Goal: Information Seeking & Learning: Learn about a topic

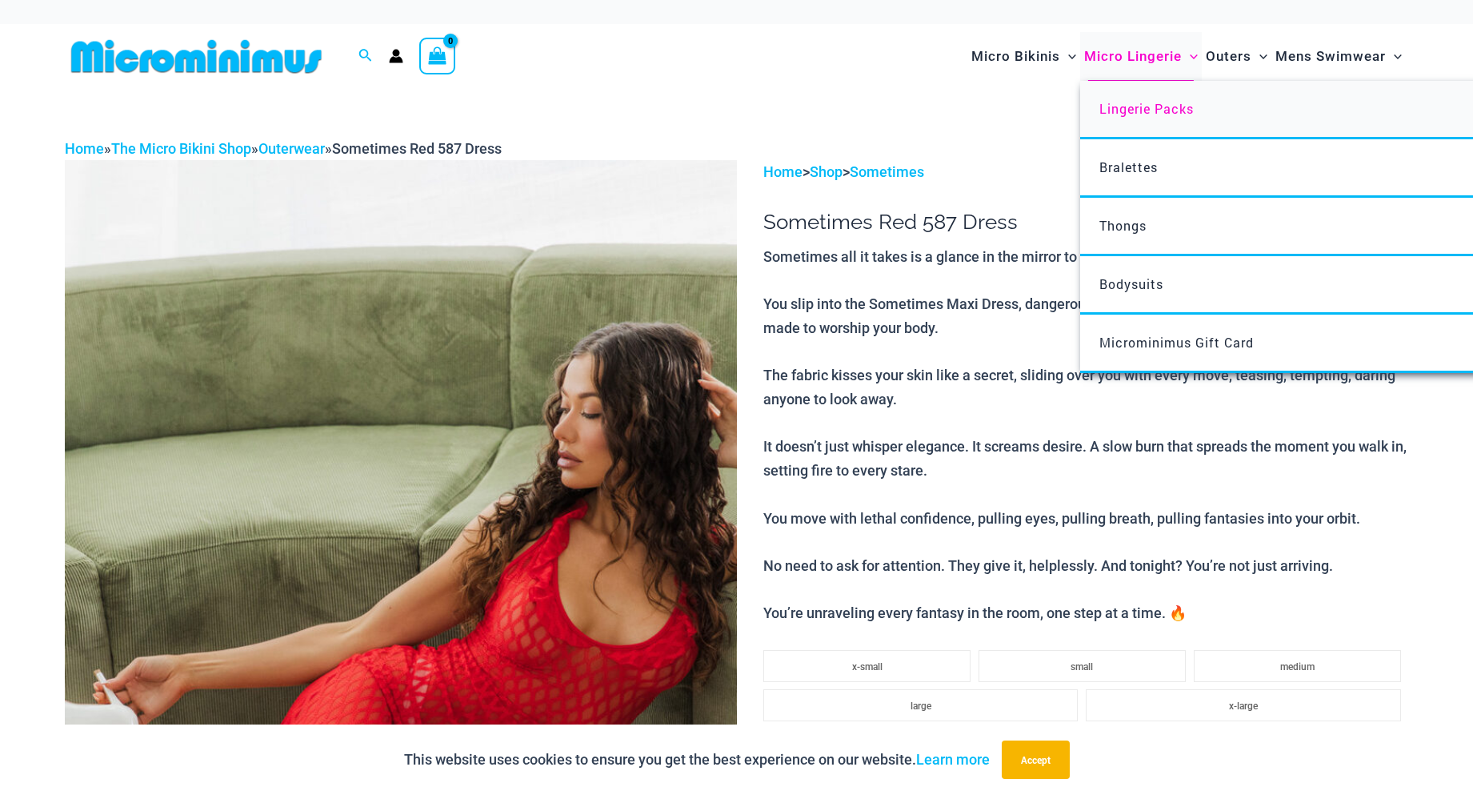
click at [1135, 112] on span "Lingerie Packs" at bounding box center [1146, 108] width 94 height 17
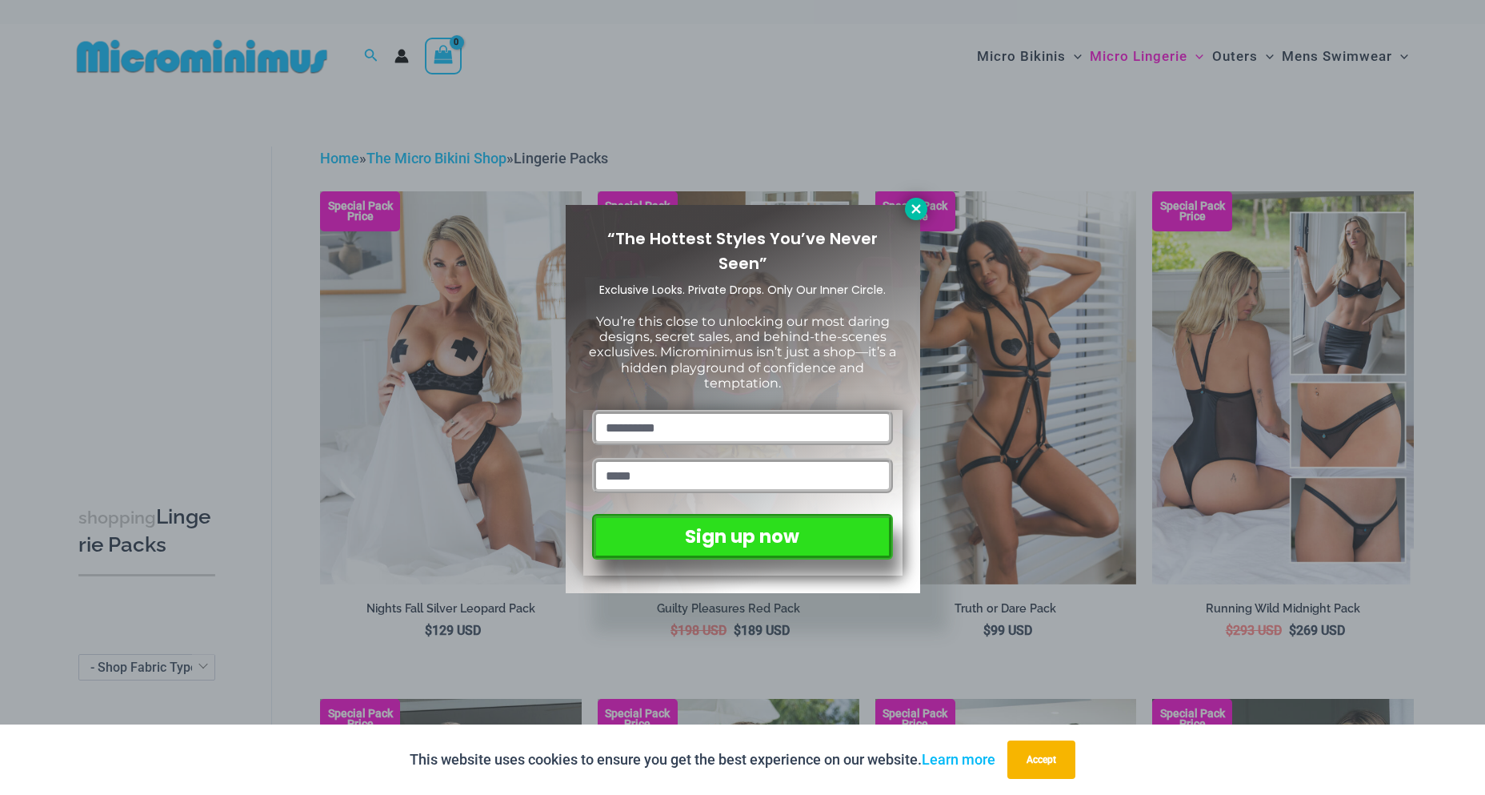
click at [917, 206] on icon at bounding box center [915, 208] width 9 height 9
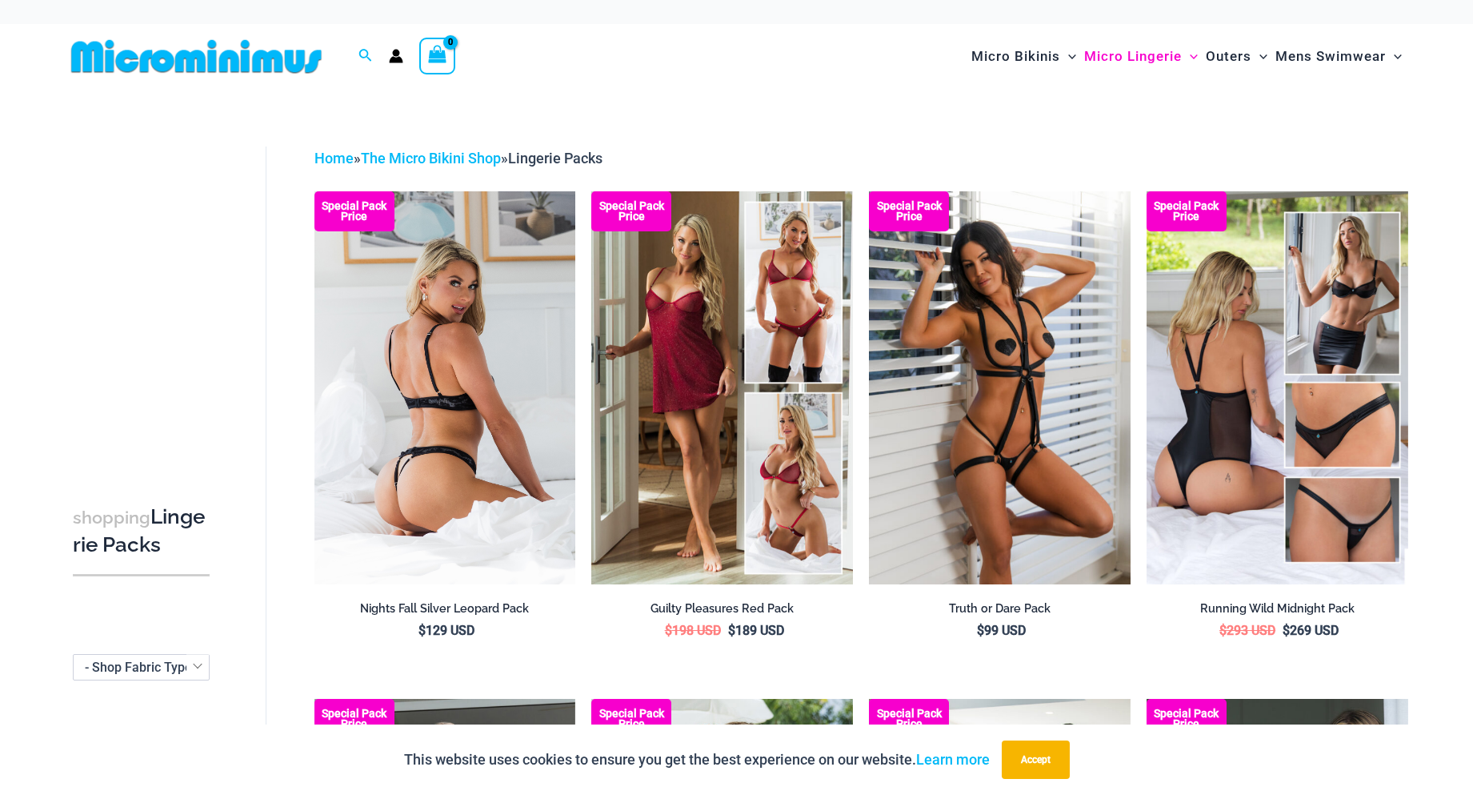
click at [404, 385] on img at bounding box center [445, 387] width 262 height 392
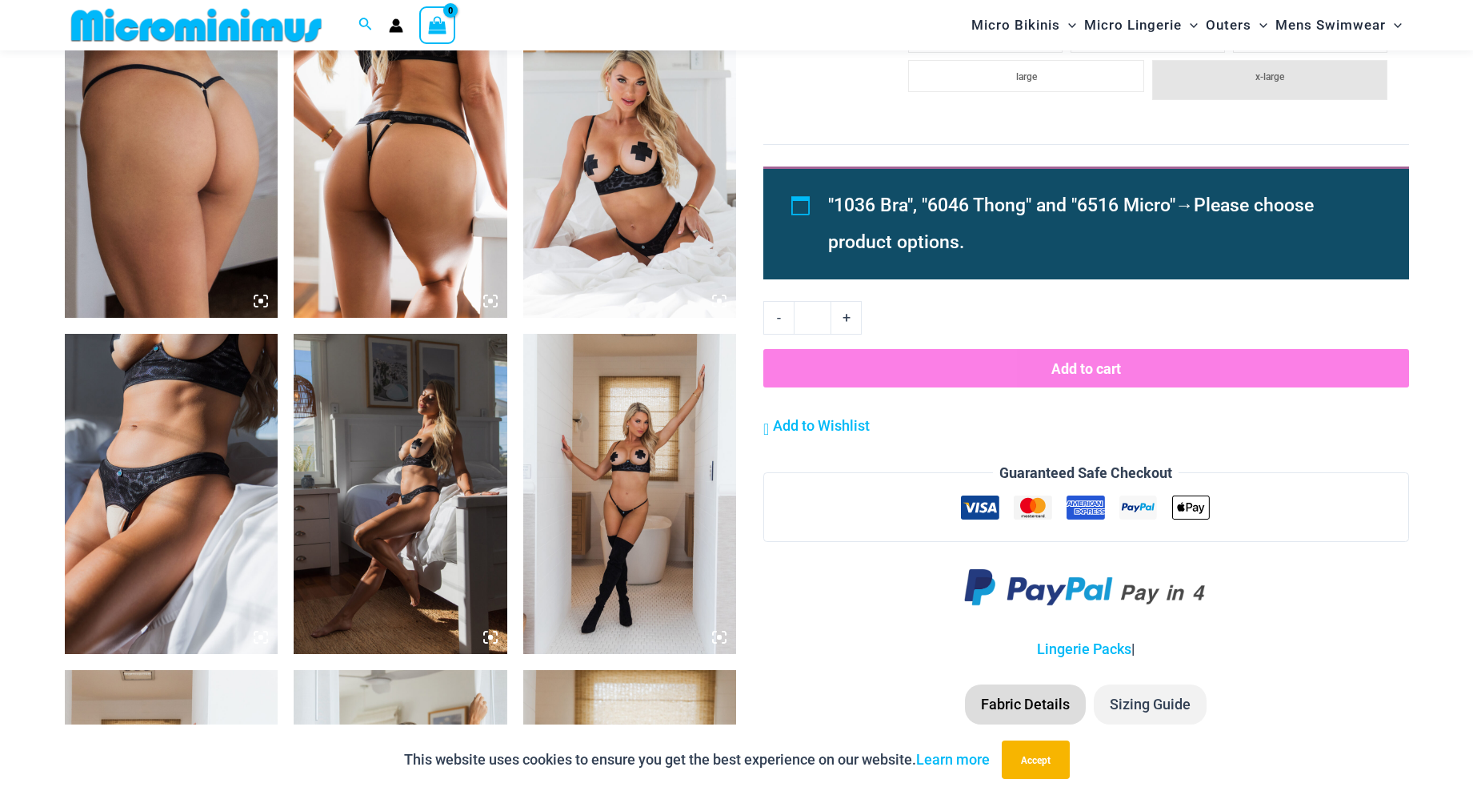
scroll to position [1517, 0]
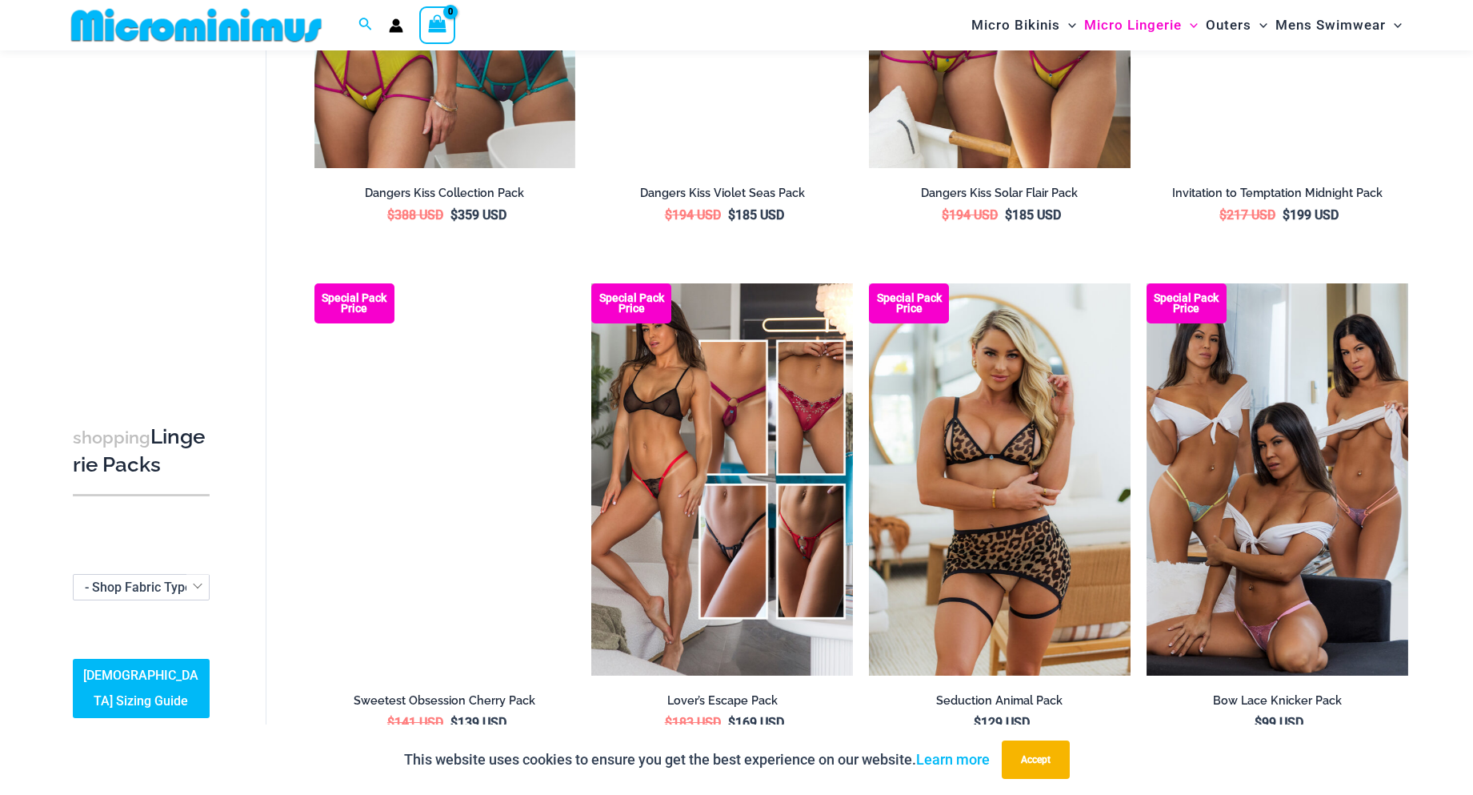
scroll to position [1026, 0]
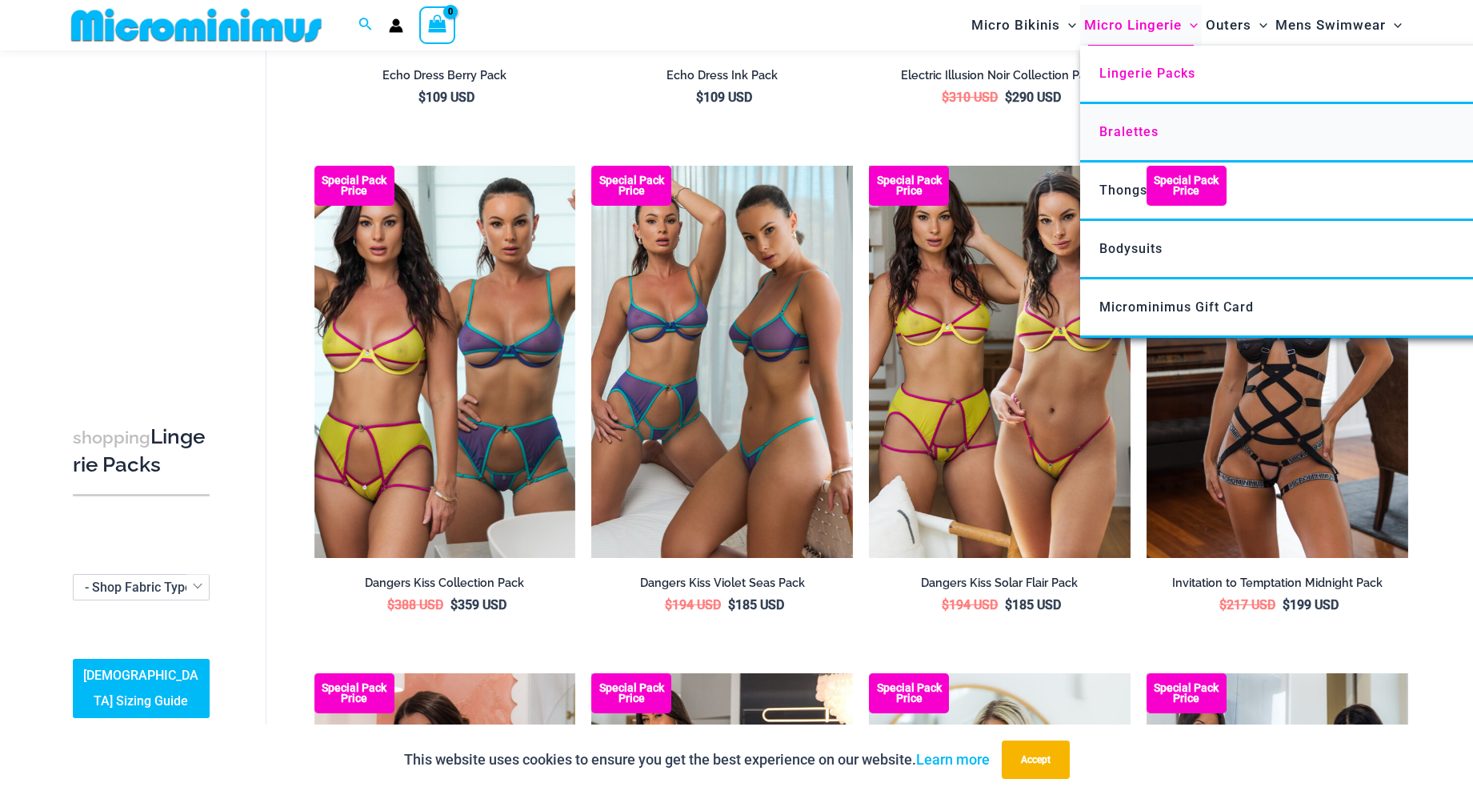
click at [1128, 130] on span "Bralettes" at bounding box center [1128, 131] width 59 height 15
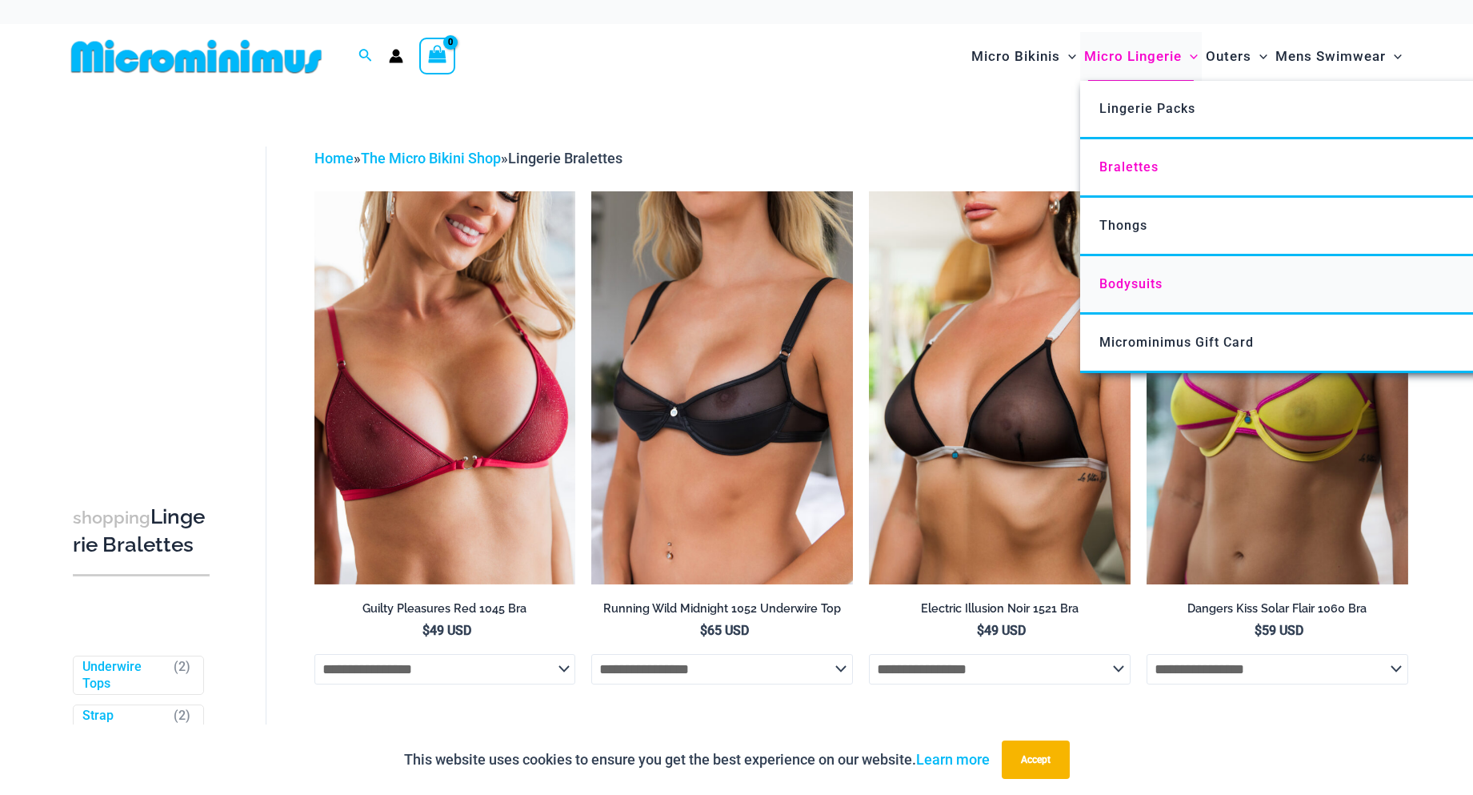
click at [1121, 288] on span "Bodysuits" at bounding box center [1130, 283] width 63 height 15
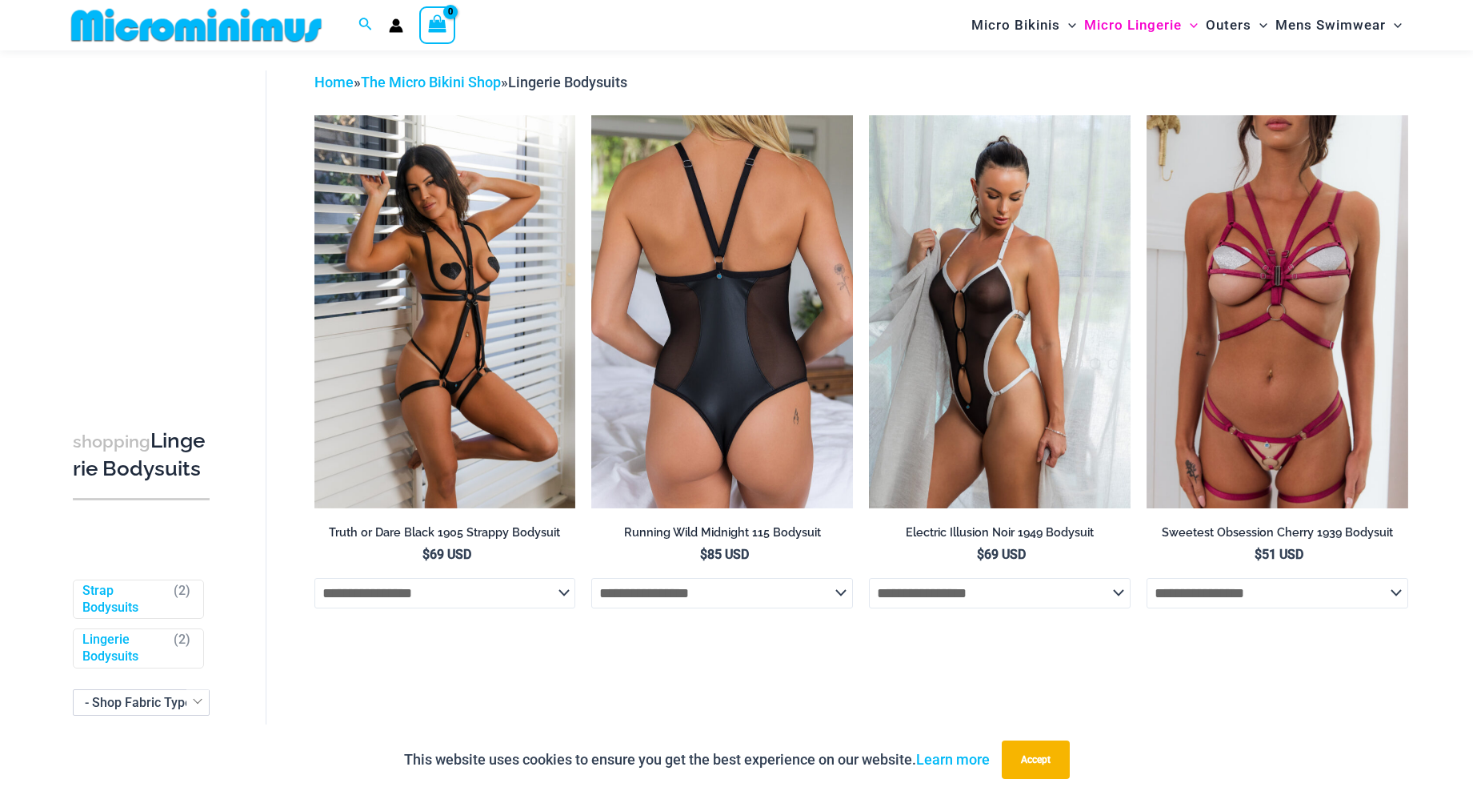
scroll to position [146, 0]
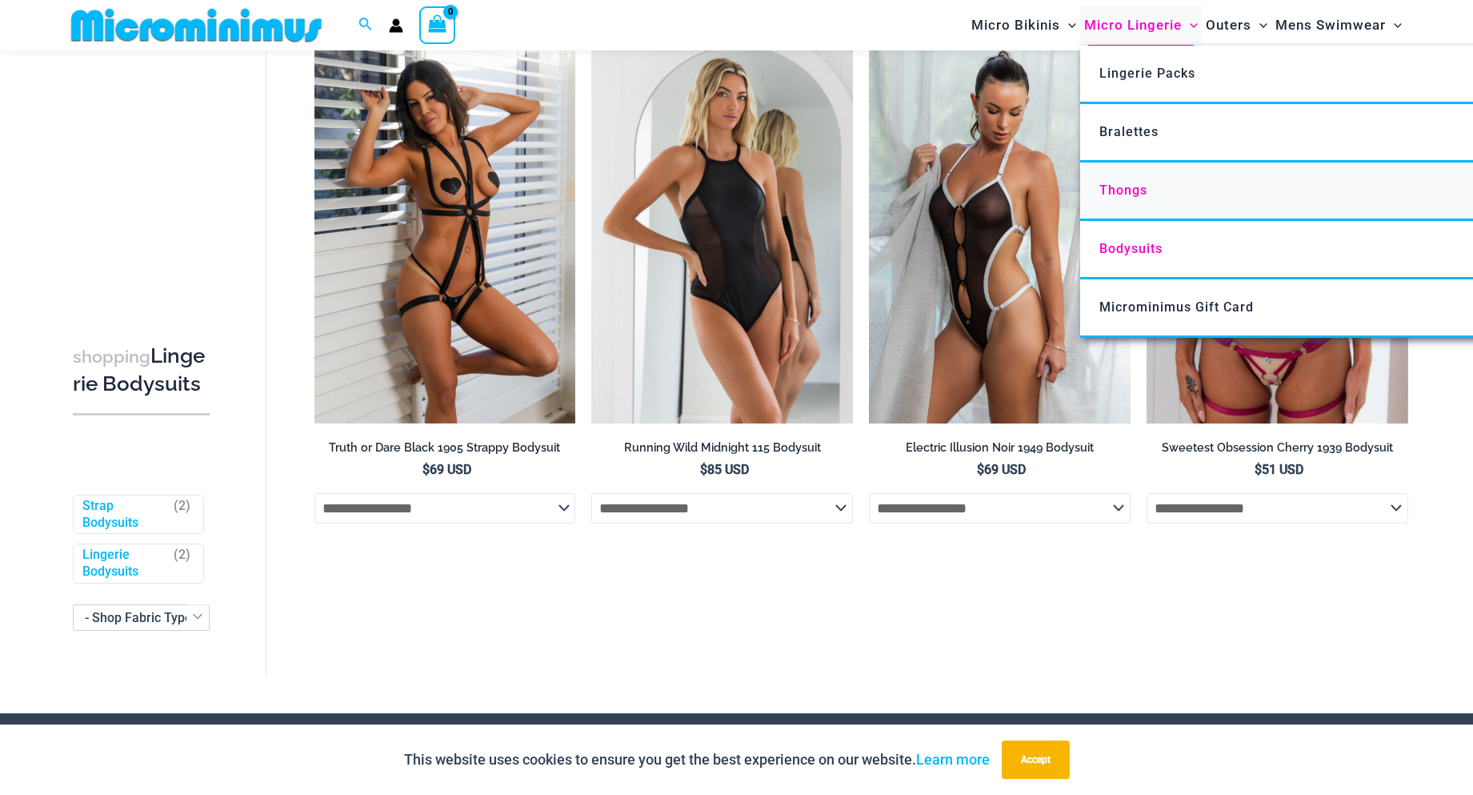
click at [1111, 187] on span "Thongs" at bounding box center [1123, 189] width 48 height 15
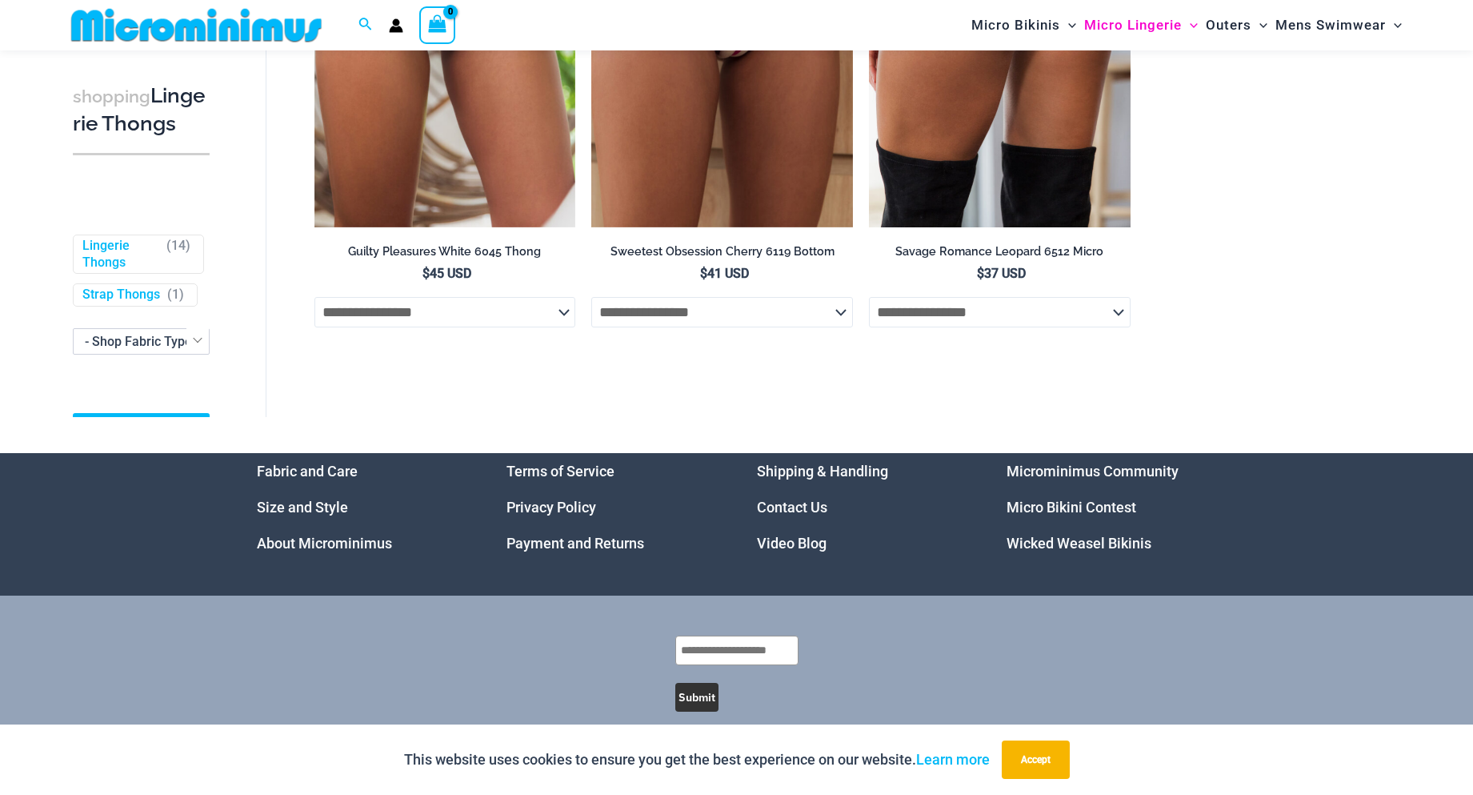
scroll to position [1508, 0]
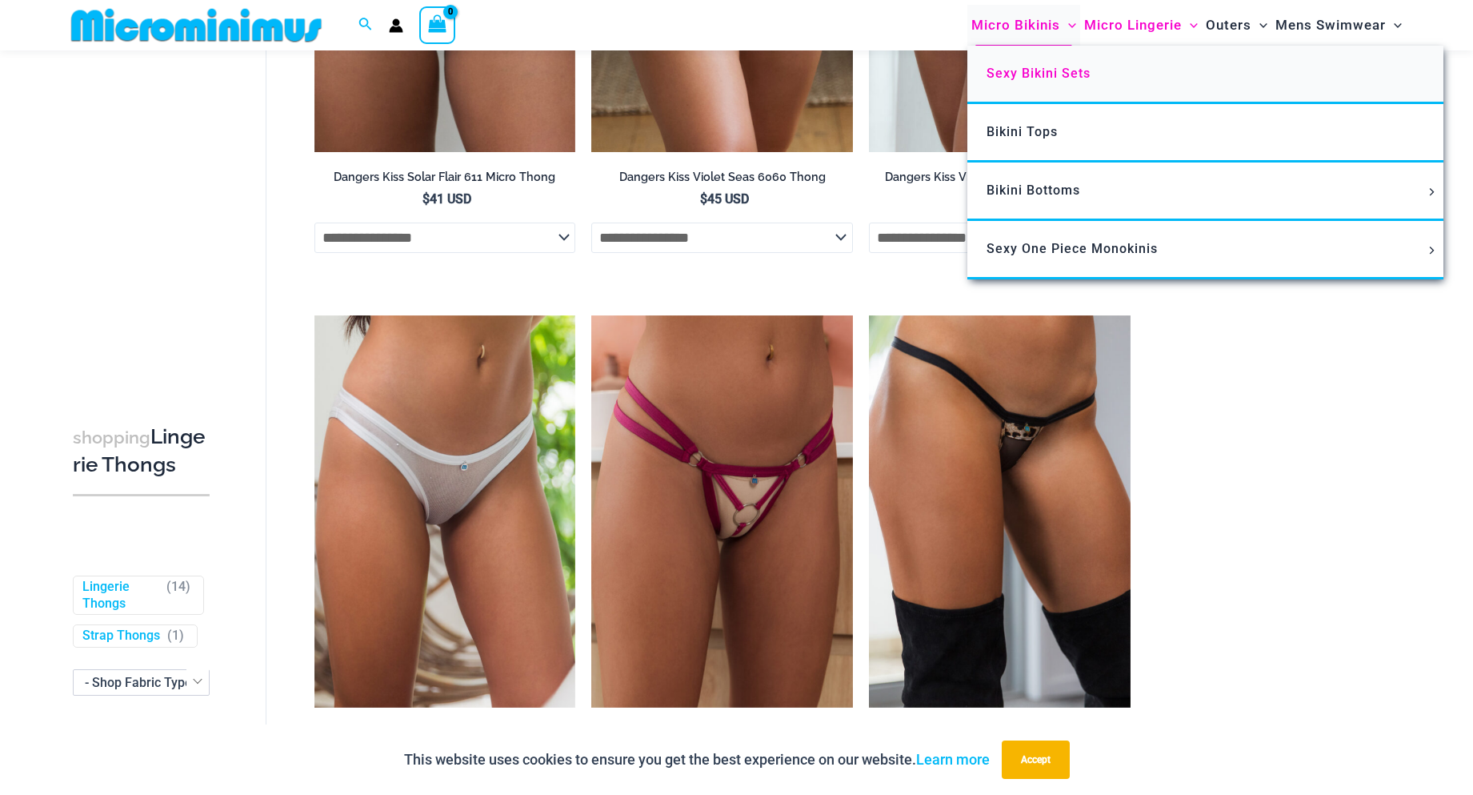
click at [1021, 74] on span "Sexy Bikini Sets" at bounding box center [1039, 73] width 104 height 15
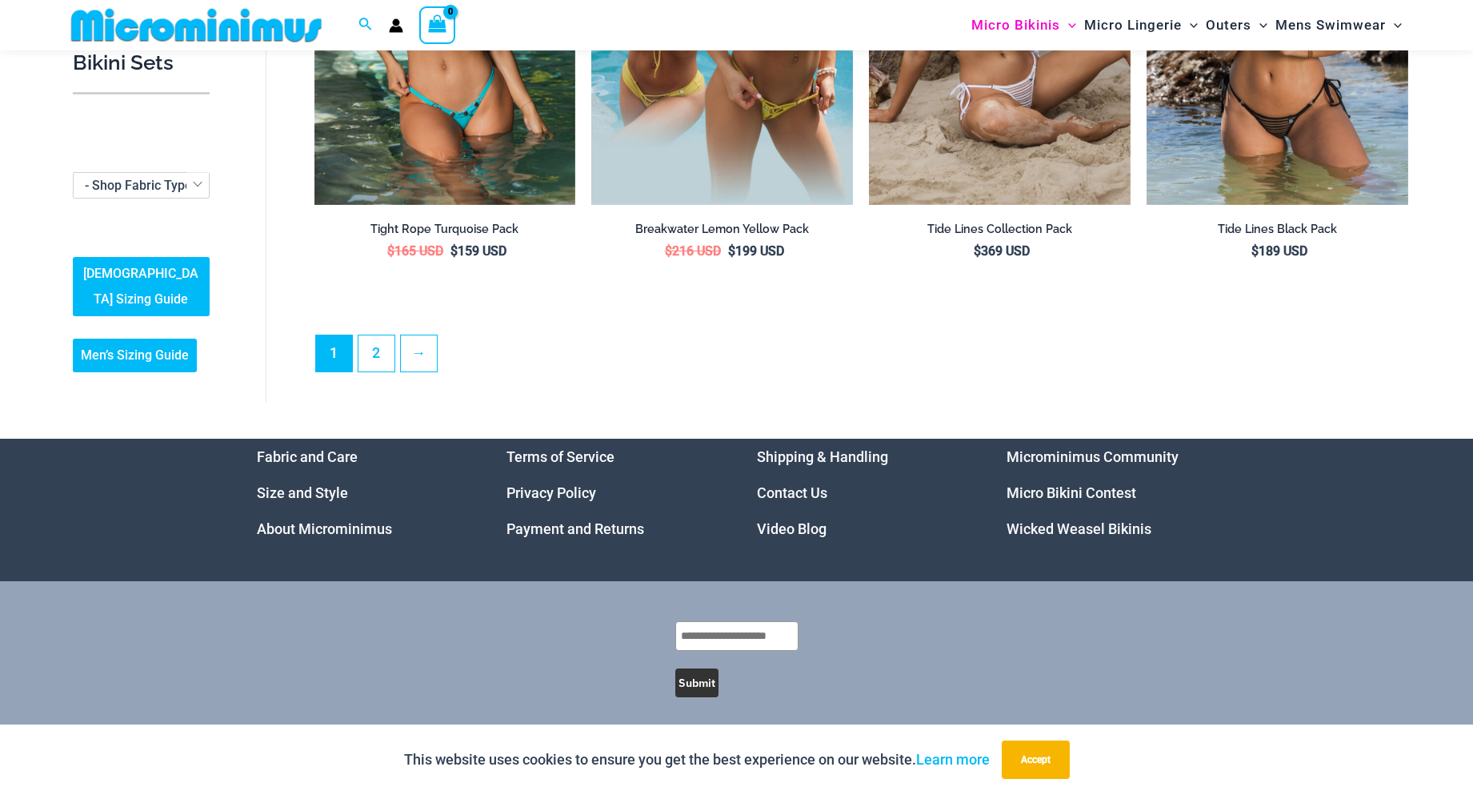
scroll to position [3919, 0]
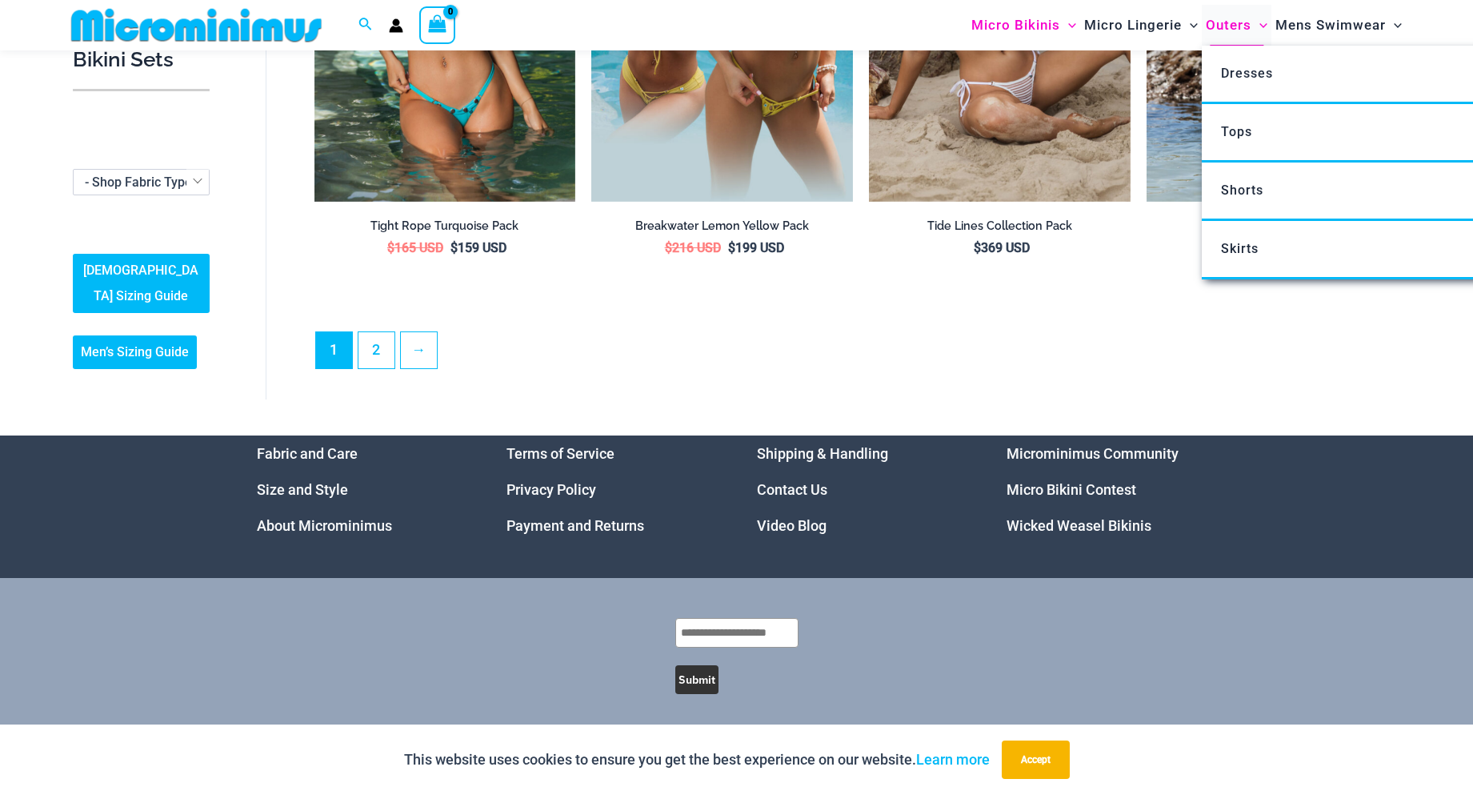
click at [1232, 24] on span "Outers" at bounding box center [1229, 25] width 46 height 41
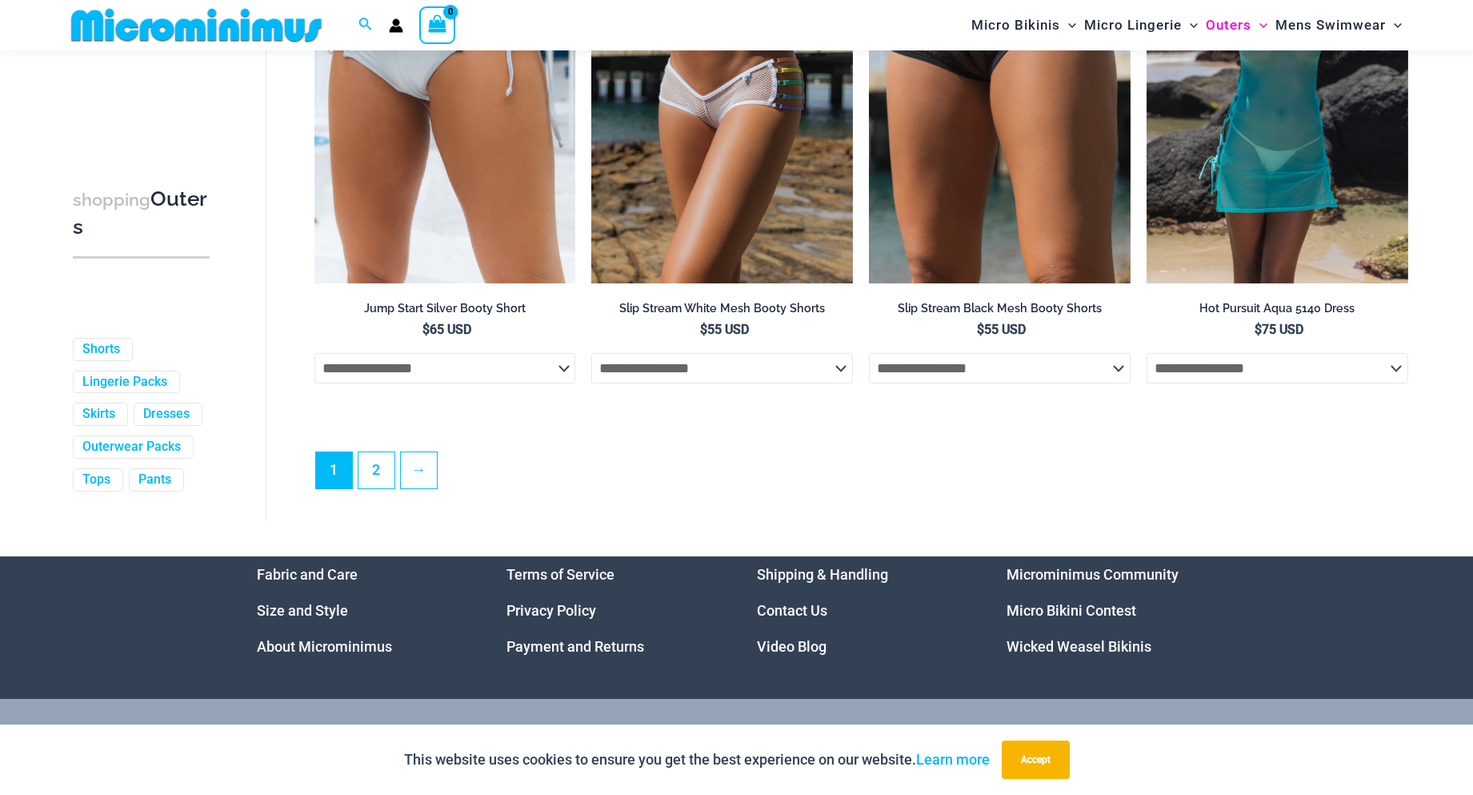
scroll to position [4227, 0]
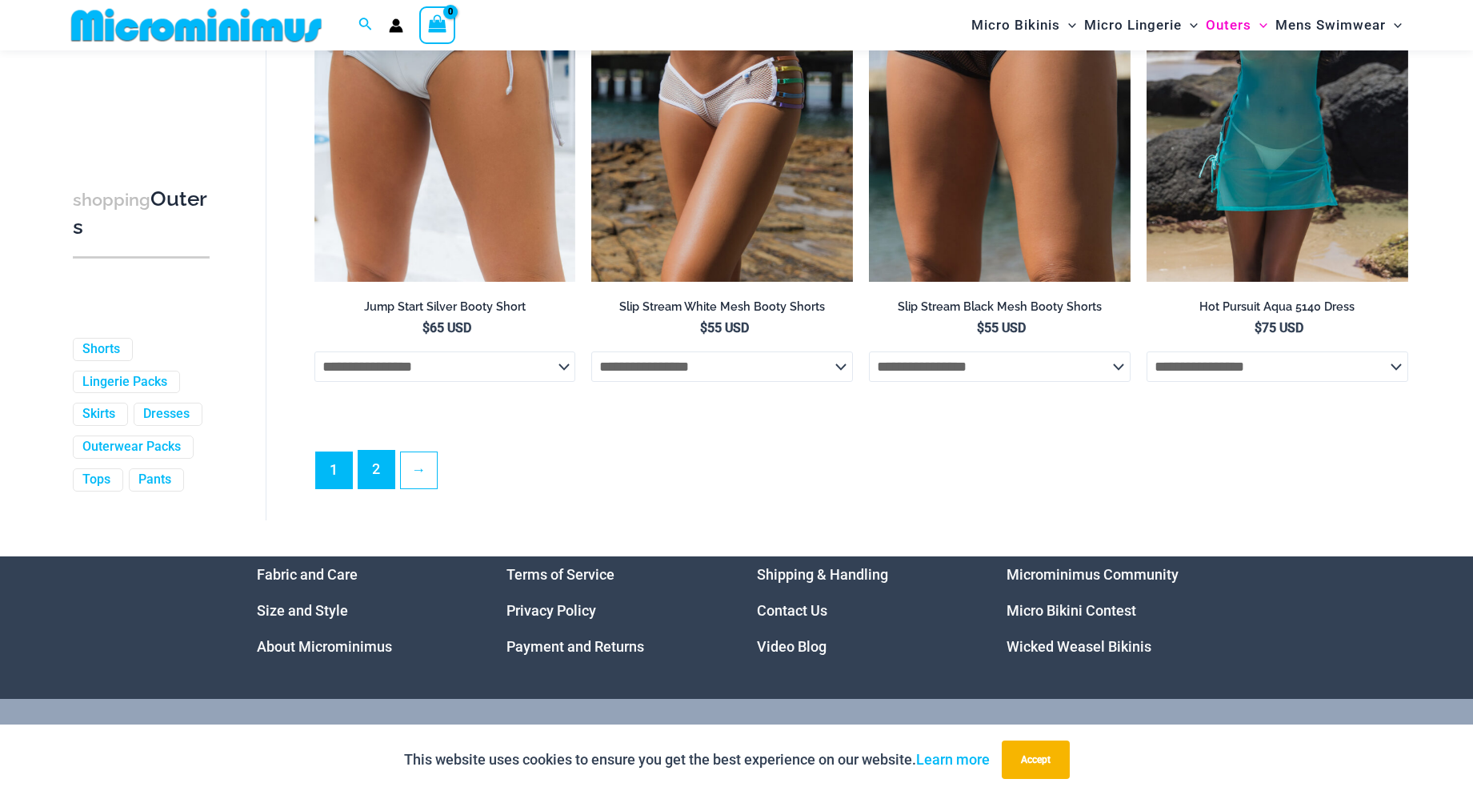
click at [367, 488] on link "2" at bounding box center [376, 470] width 36 height 38
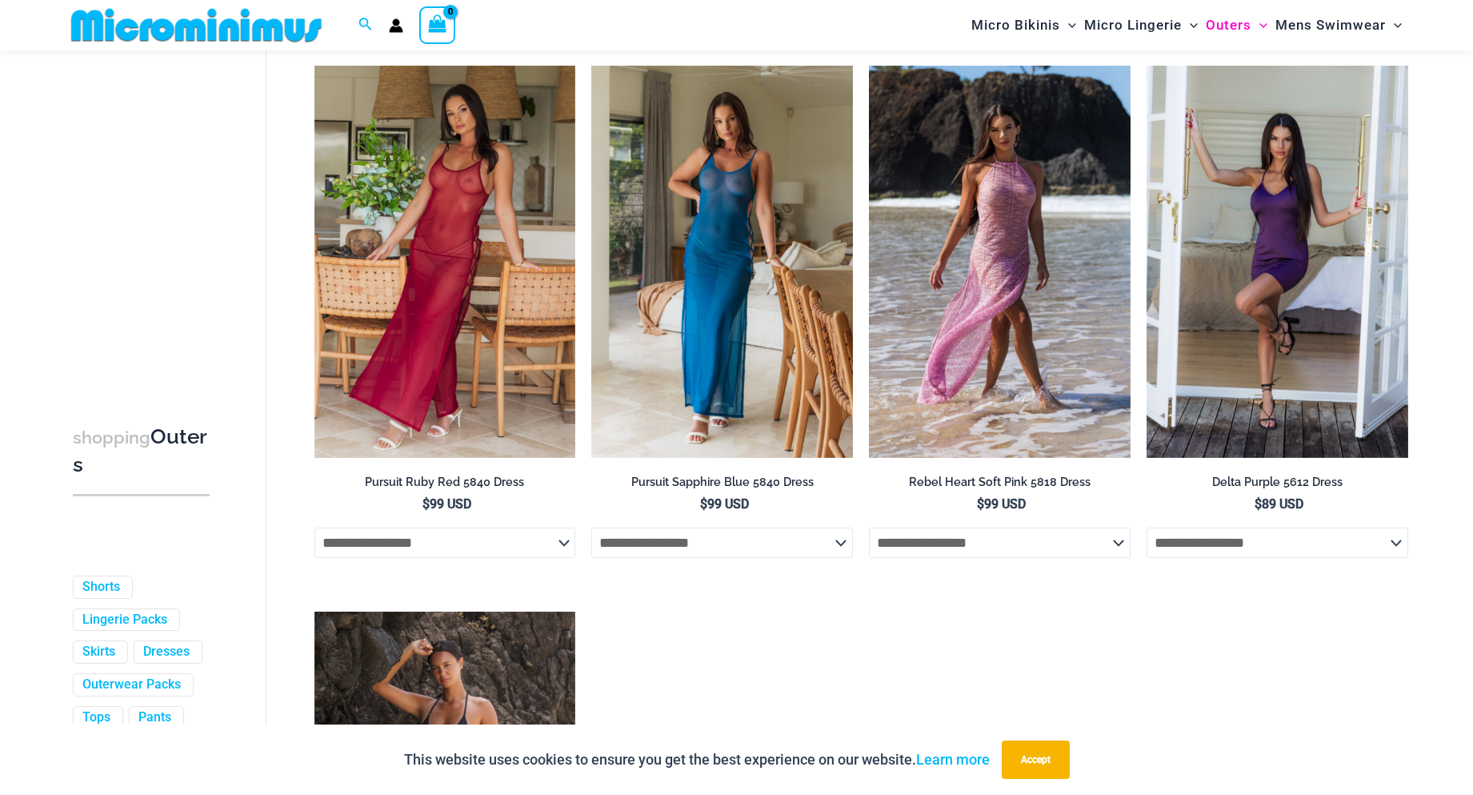
scroll to position [1989, 0]
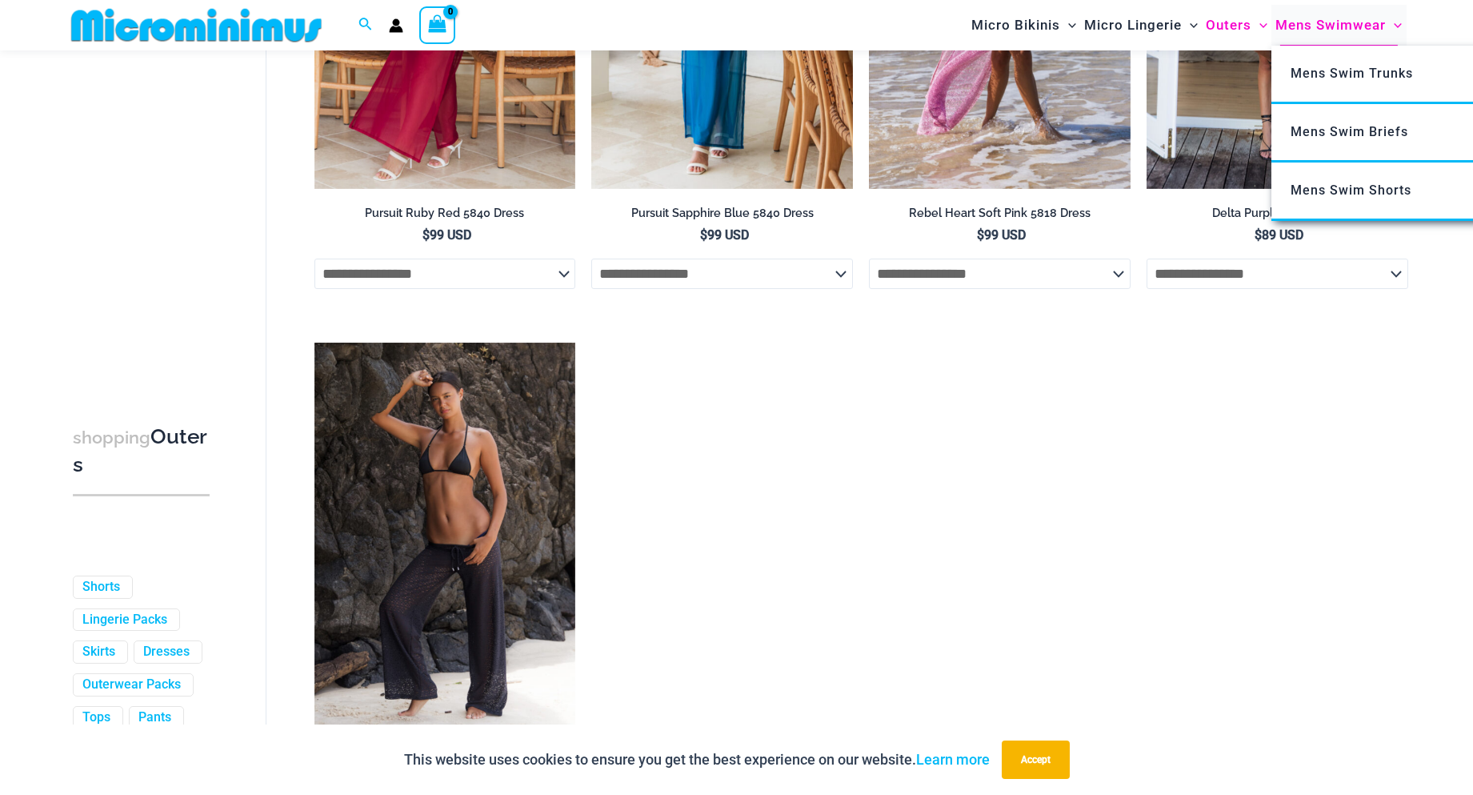
click at [1306, 22] on span "Mens Swimwear" at bounding box center [1331, 25] width 110 height 41
